Goal: Navigation & Orientation: Find specific page/section

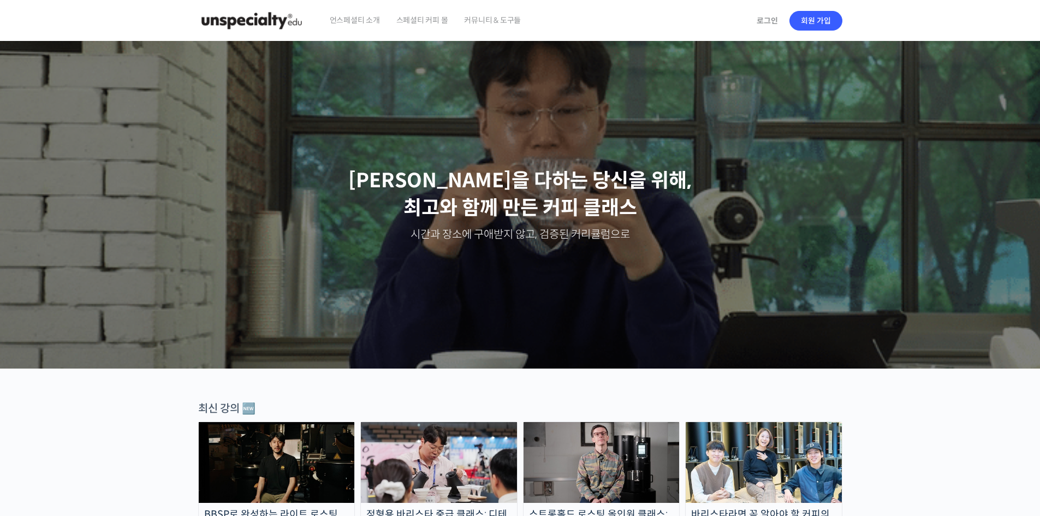
click at [366, 20] on span "언스페셜티 소개" at bounding box center [355, 19] width 50 height 41
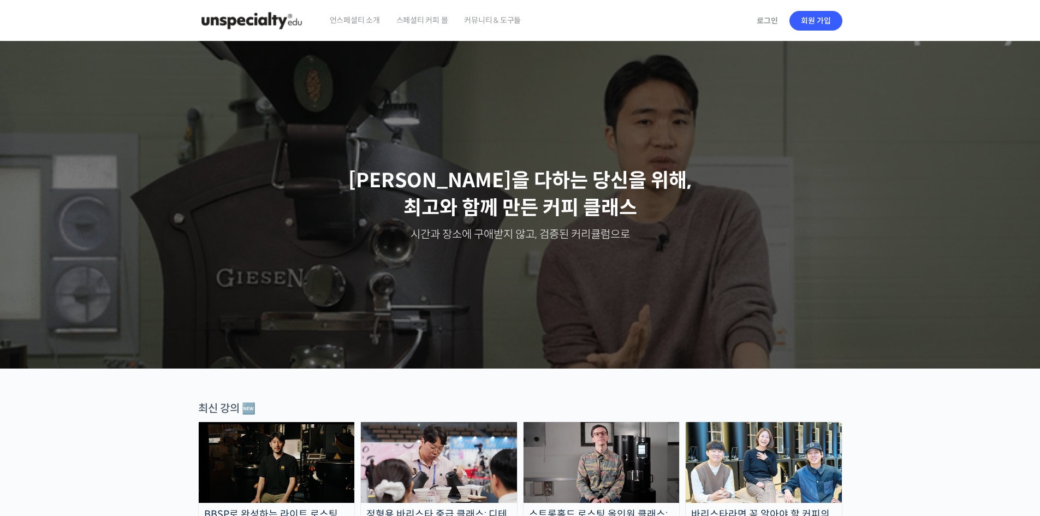
click at [516, 22] on span "커뮤니티 & 도구들" at bounding box center [492, 19] width 57 height 41
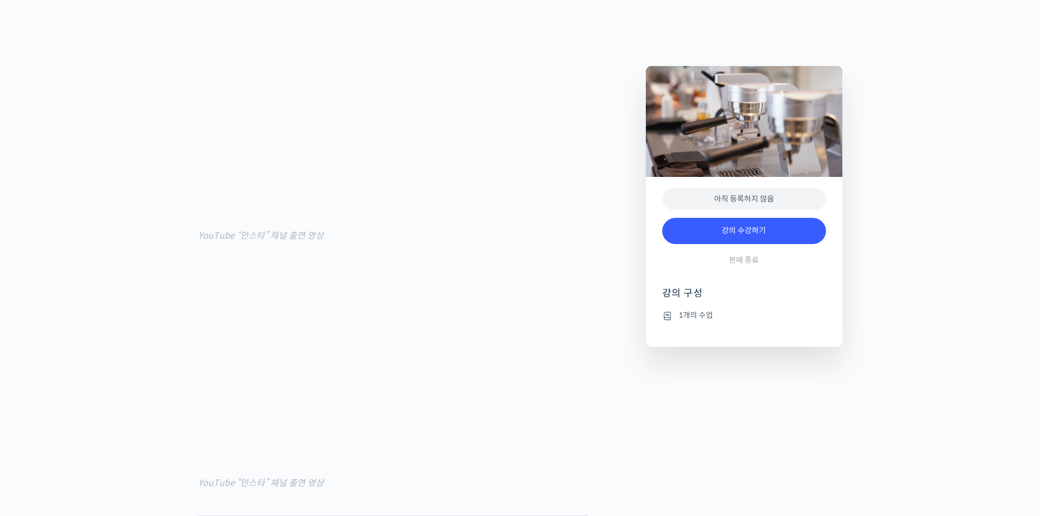
scroll to position [982, 0]
